Goal: Task Accomplishment & Management: Use online tool/utility

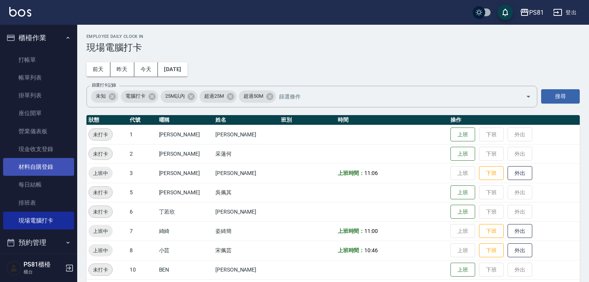
scroll to position [15, 0]
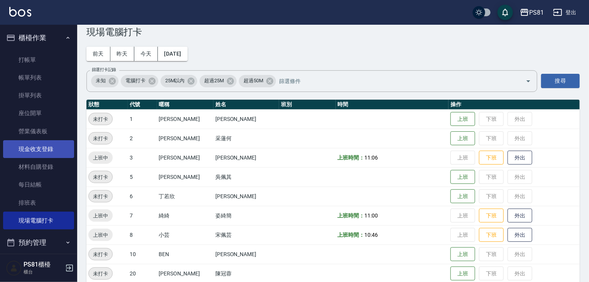
click at [41, 147] on link "現金收支登錄" at bounding box center [38, 149] width 71 height 18
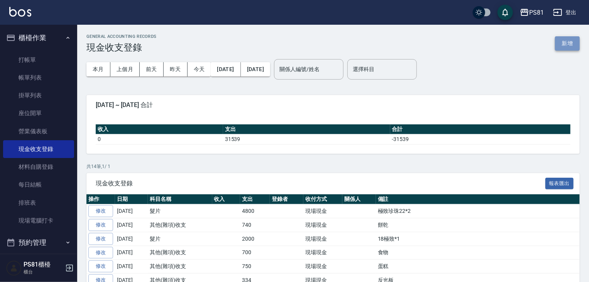
click at [574, 42] on button "新增" at bounding box center [567, 43] width 25 height 14
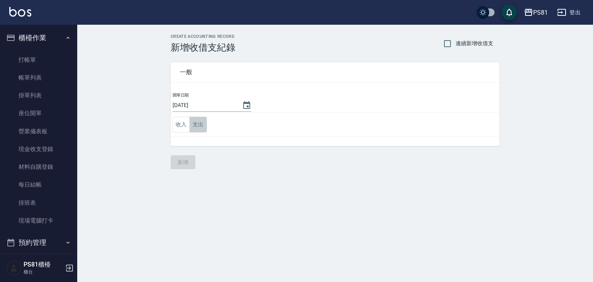
click at [199, 124] on button "支出" at bounding box center [198, 125] width 17 height 16
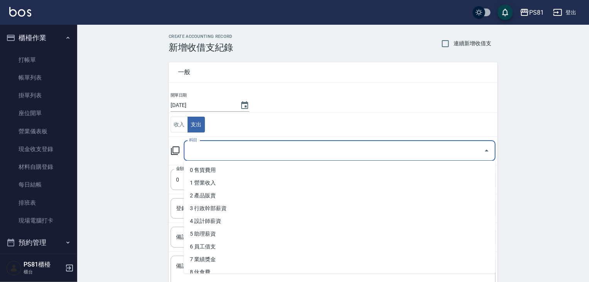
click at [202, 148] on input "科目" at bounding box center [333, 151] width 293 height 14
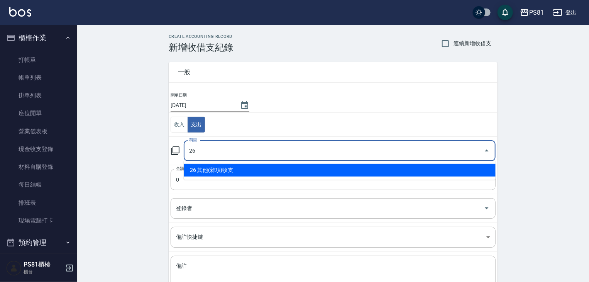
click at [202, 173] on li "26 其他(雜項)收支" at bounding box center [340, 170] width 312 height 13
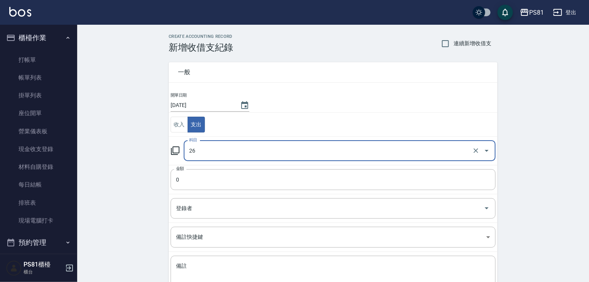
type input "26 其他(雜項)收支"
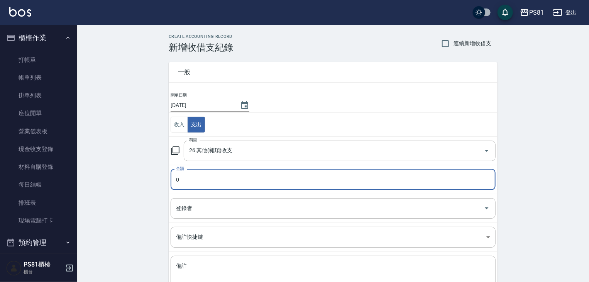
click at [200, 176] on input "0" at bounding box center [333, 179] width 325 height 21
drag, startPoint x: 200, startPoint y: 176, endPoint x: 122, endPoint y: 172, distance: 77.7
click at [122, 172] on div "CREATE ACCOUNTING RECORD 新增收借支紀錄 連續新增收借支 一般 開單日期 [DATE] 收入 支出 科目 26 其他(雜項)收支 科目…" at bounding box center [333, 183] width 512 height 316
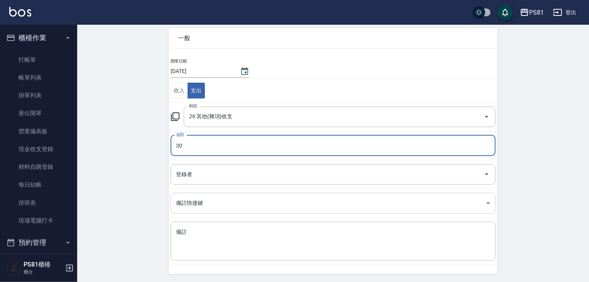
scroll to position [58, 0]
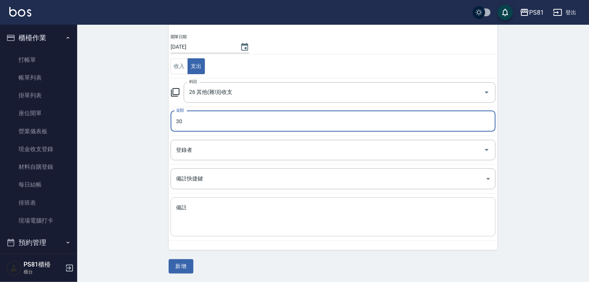
type input "30"
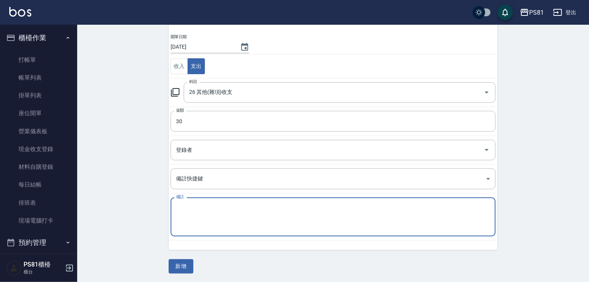
click at [195, 205] on textarea "備註" at bounding box center [333, 217] width 314 height 26
type textarea "C"
type textarea "匯費"
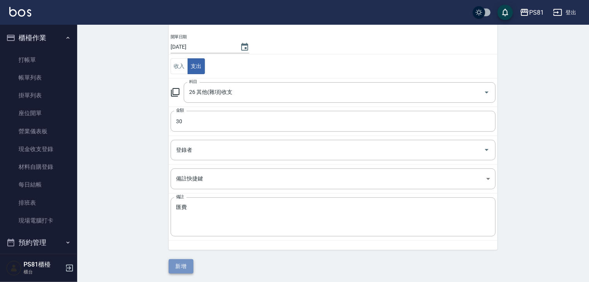
click at [183, 264] on button "新增" at bounding box center [181, 266] width 25 height 14
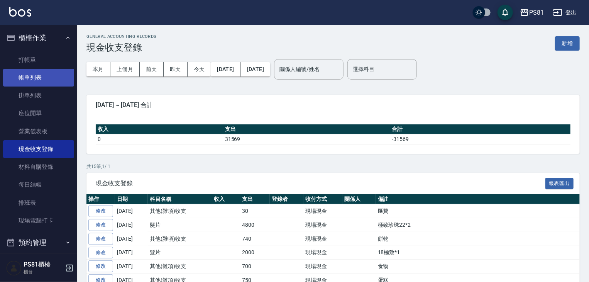
click at [50, 72] on link "帳單列表" at bounding box center [38, 78] width 71 height 18
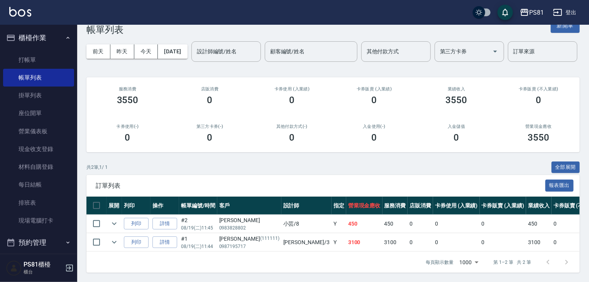
scroll to position [48, 0]
click at [111, 238] on icon "expand row" at bounding box center [114, 241] width 9 height 9
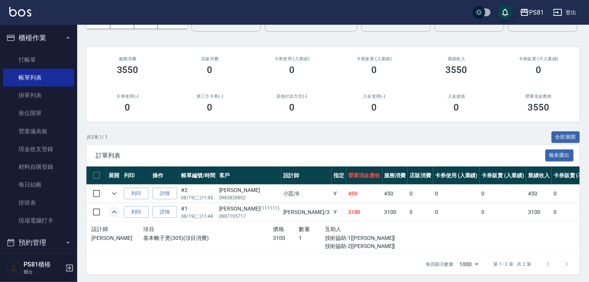
click at [113, 213] on icon "expand row" at bounding box center [114, 211] width 5 height 3
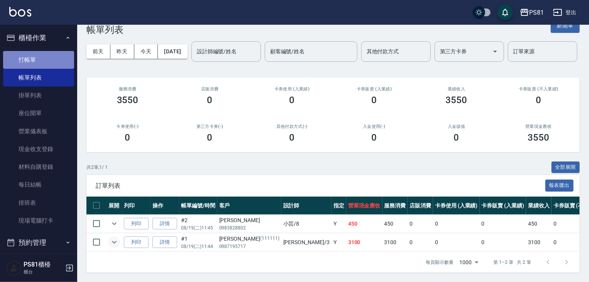
click at [38, 56] on link "打帳單" at bounding box center [38, 60] width 71 height 18
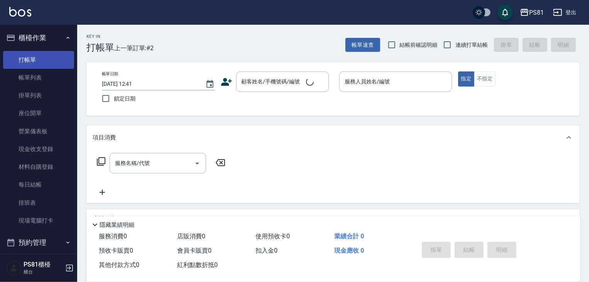
click at [102, 48] on h3 "打帳單" at bounding box center [100, 47] width 28 height 11
